Goal: Task Accomplishment & Management: Use online tool/utility

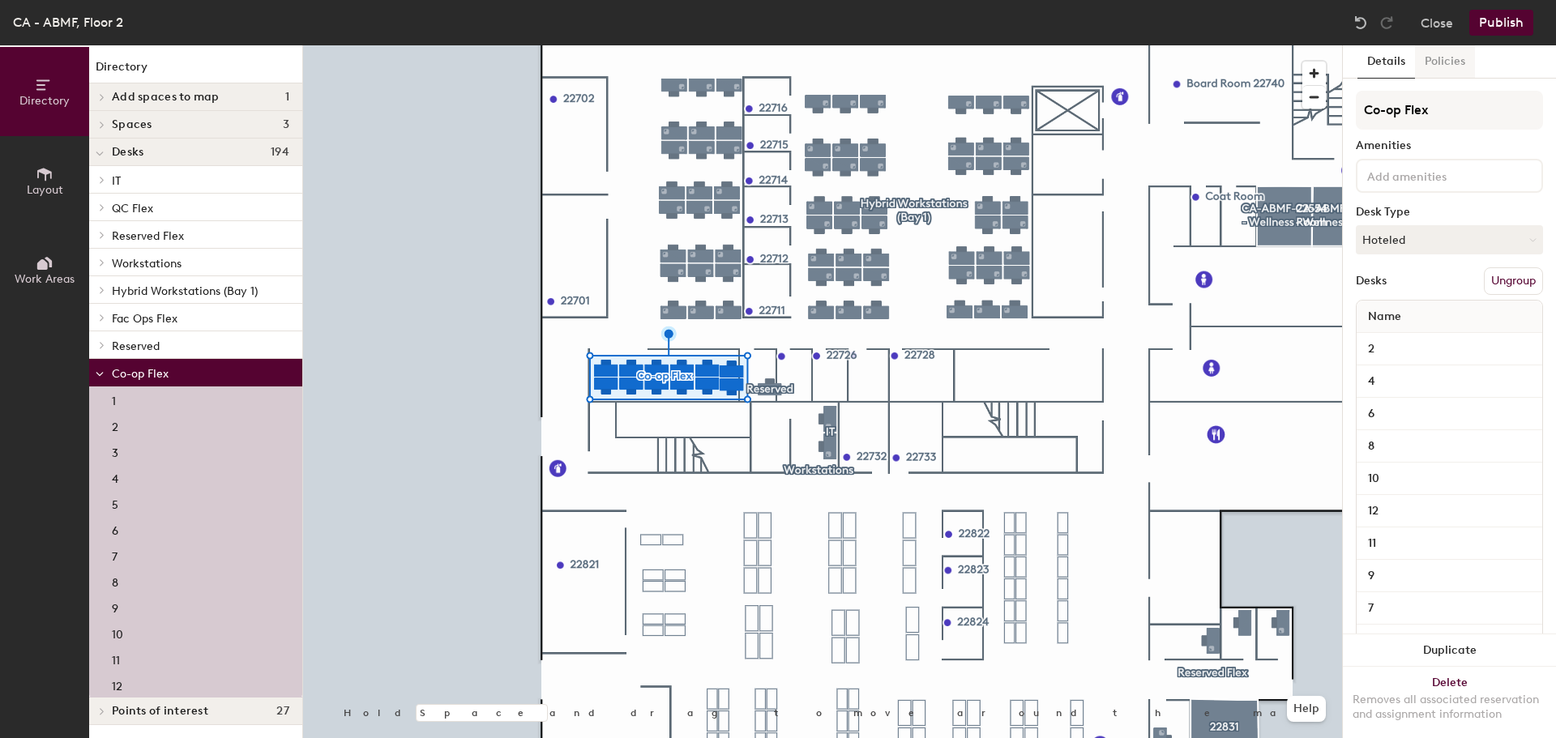
click at [1454, 53] on button "Policies" at bounding box center [1445, 61] width 60 height 33
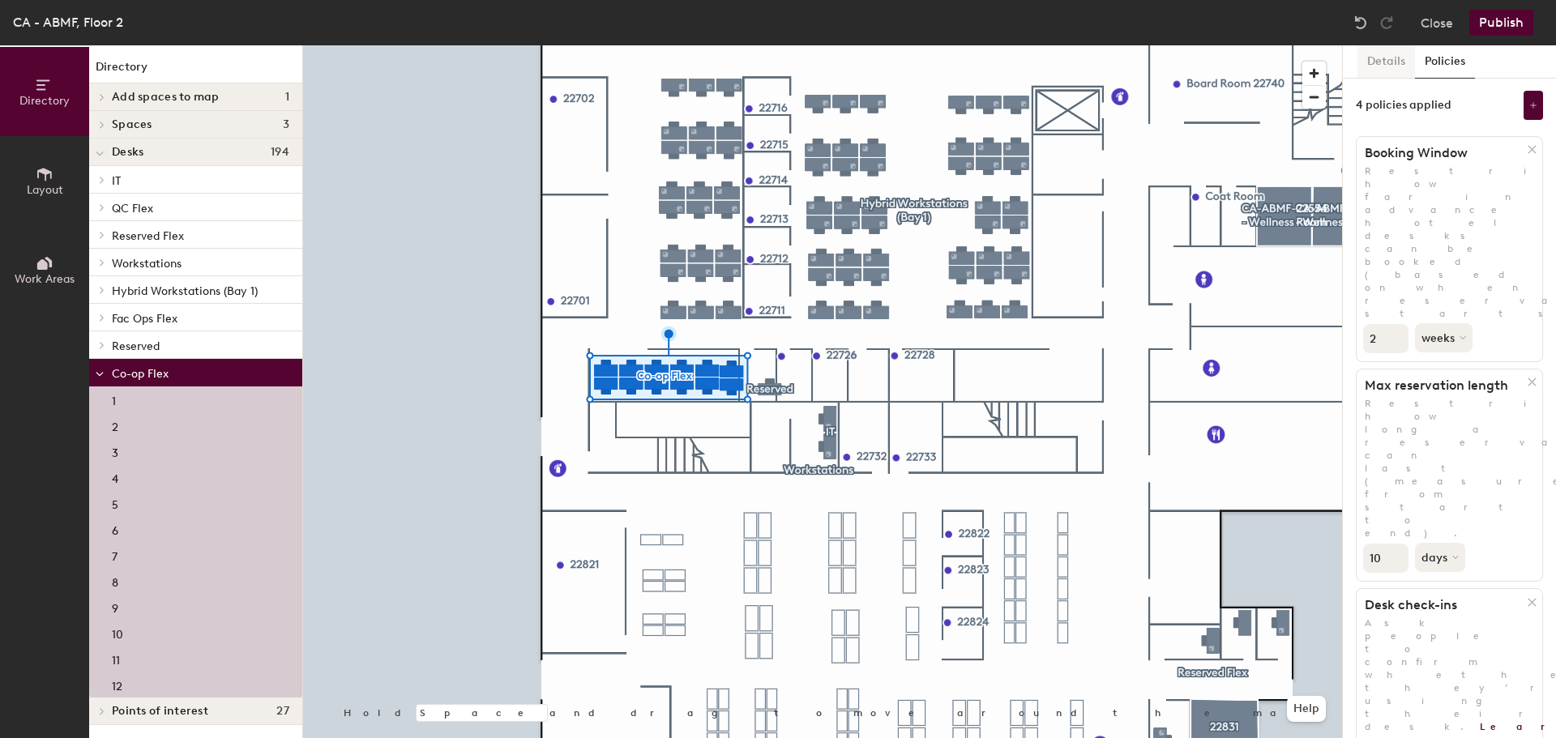
click at [1375, 67] on button "Details" at bounding box center [1386, 61] width 58 height 33
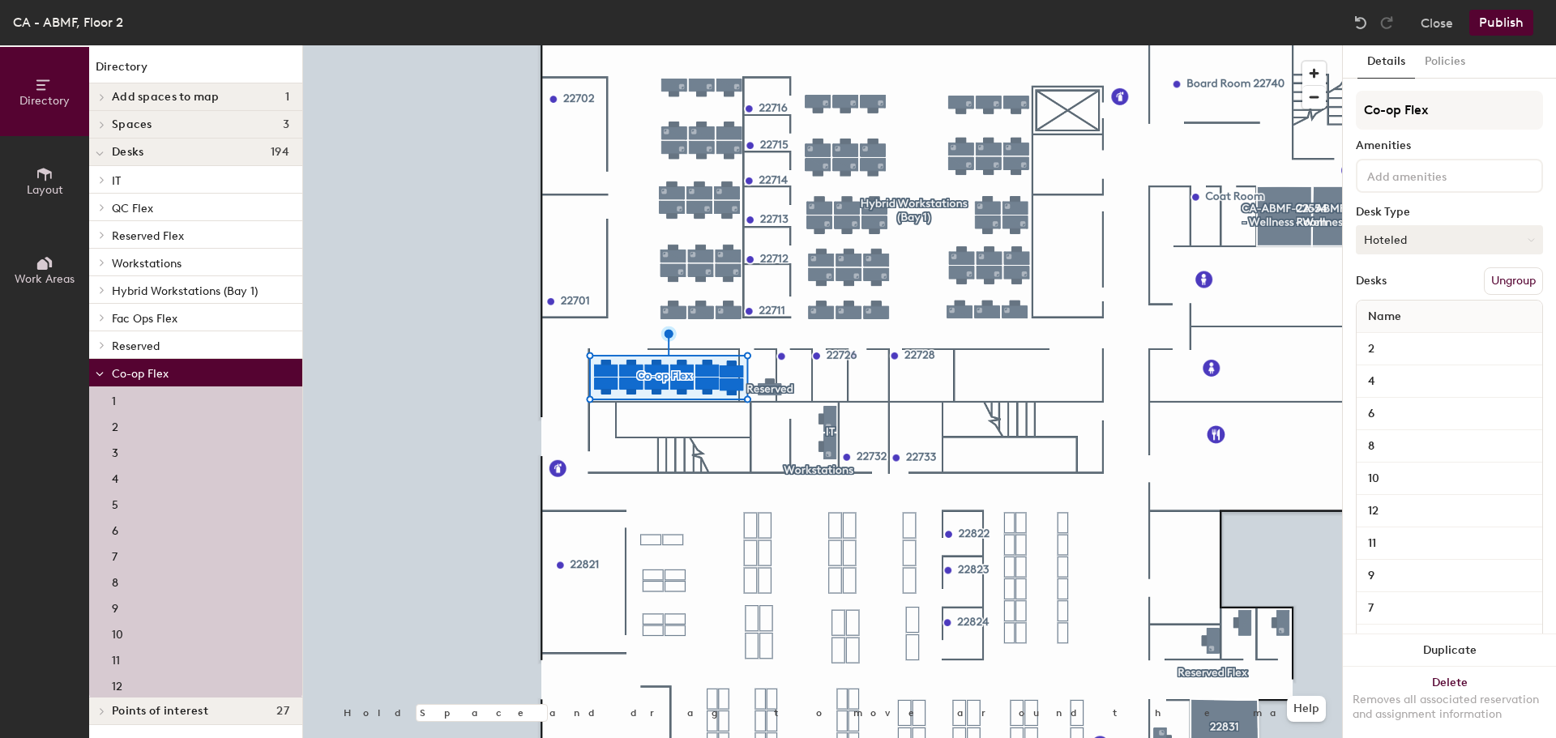
click at [1409, 242] on button "Hoteled" at bounding box center [1449, 239] width 187 height 29
click at [1409, 292] on div "Assigned" at bounding box center [1438, 290] width 162 height 24
click at [1397, 243] on button "Assigned" at bounding box center [1449, 239] width 187 height 29
click at [1415, 337] on div "Hoteled" at bounding box center [1438, 339] width 162 height 24
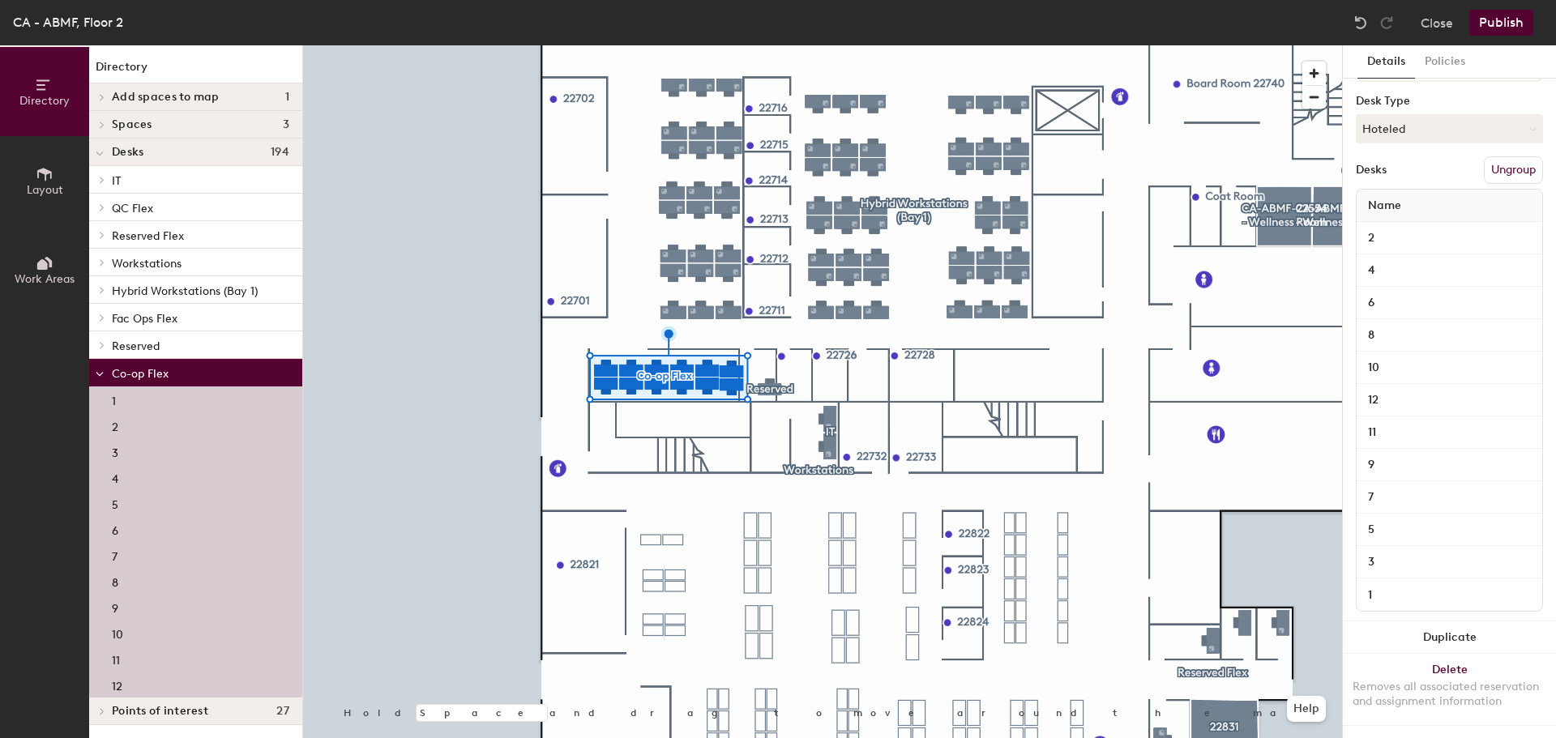
scroll to position [126, 0]
click at [1447, 654] on button "Delete Removes all associated reservation and assignment information" at bounding box center [1449, 689] width 213 height 71
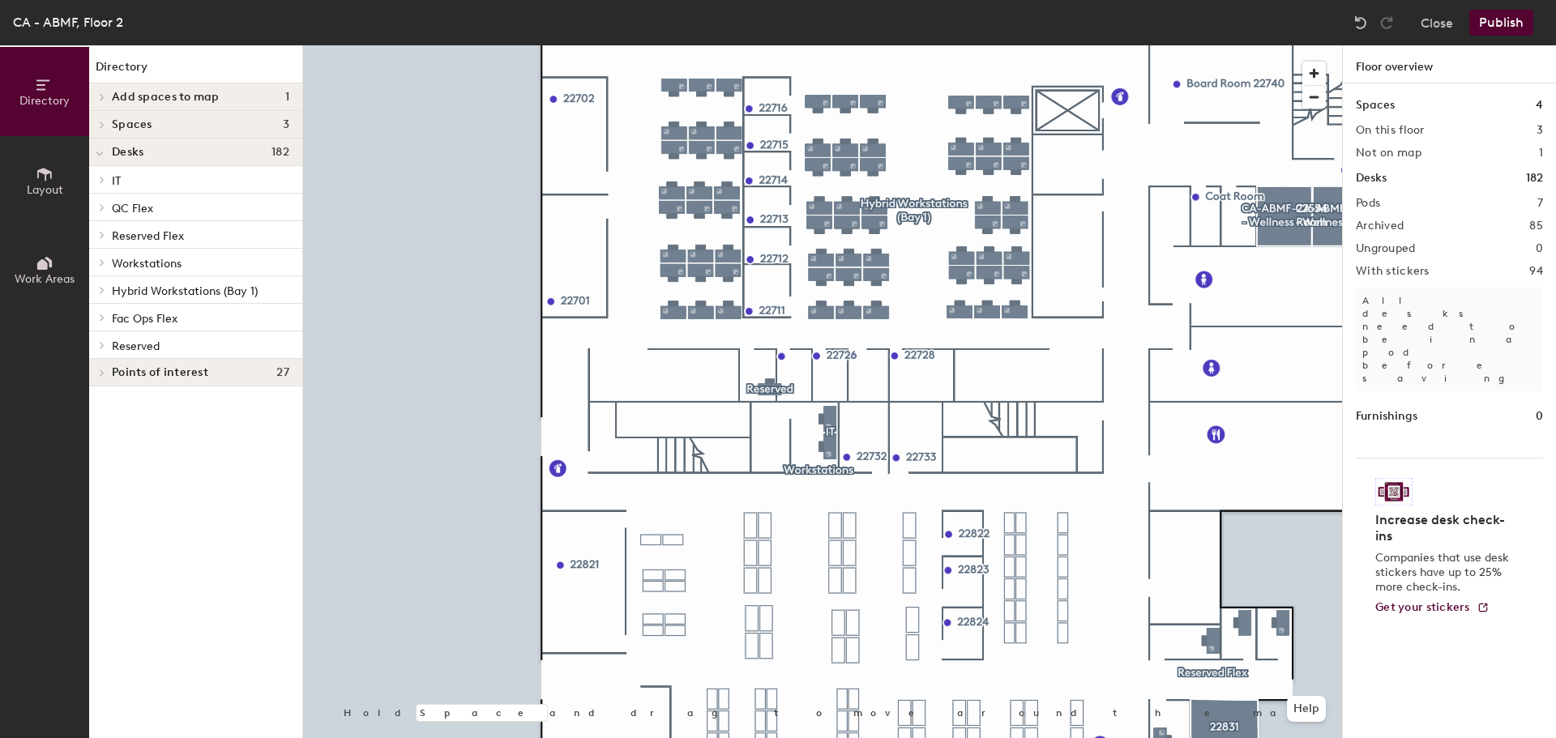
click at [1509, 18] on button "Publish" at bounding box center [1501, 23] width 64 height 26
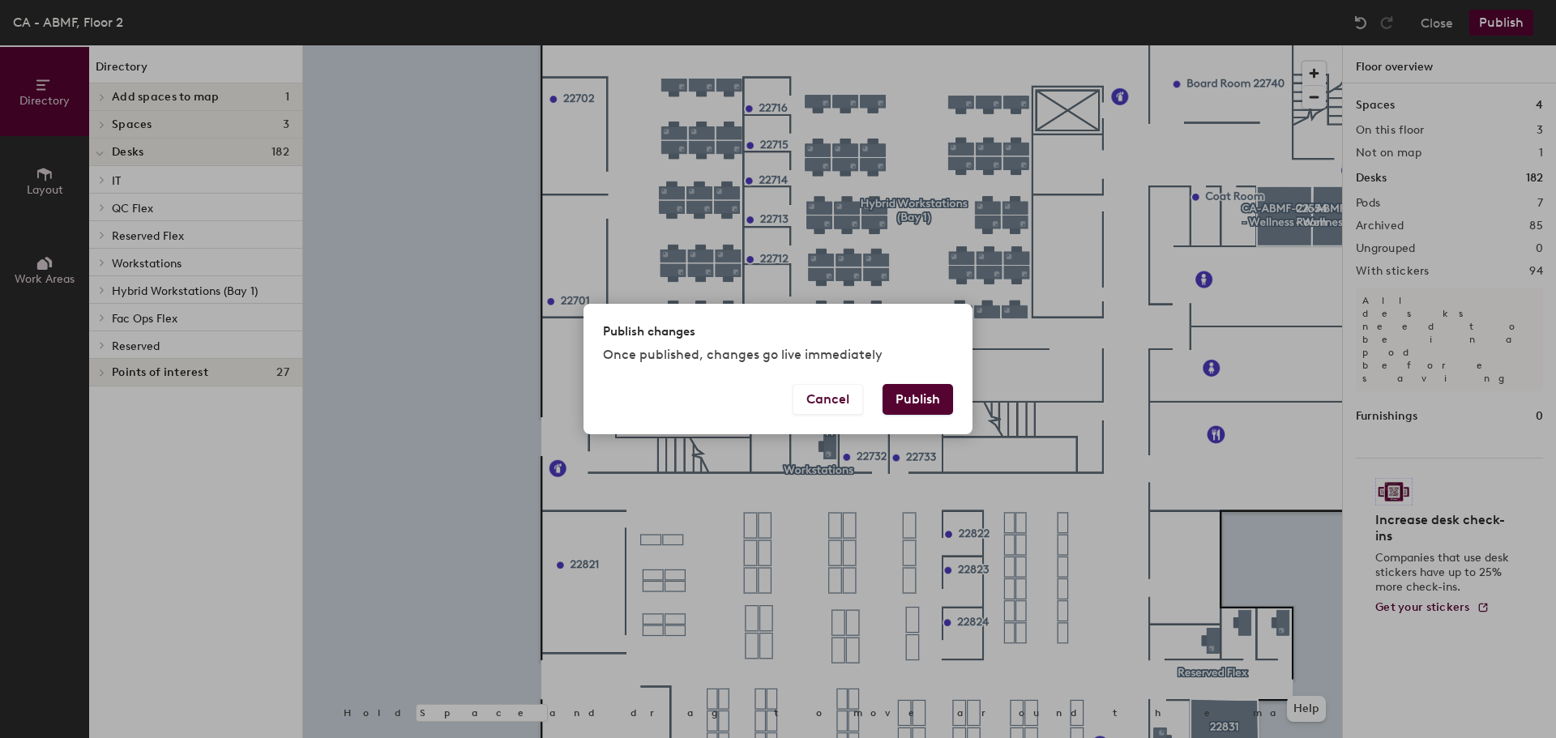
click at [930, 401] on button "Publish" at bounding box center [918, 399] width 71 height 31
